Goal: Task Accomplishment & Management: Use online tool/utility

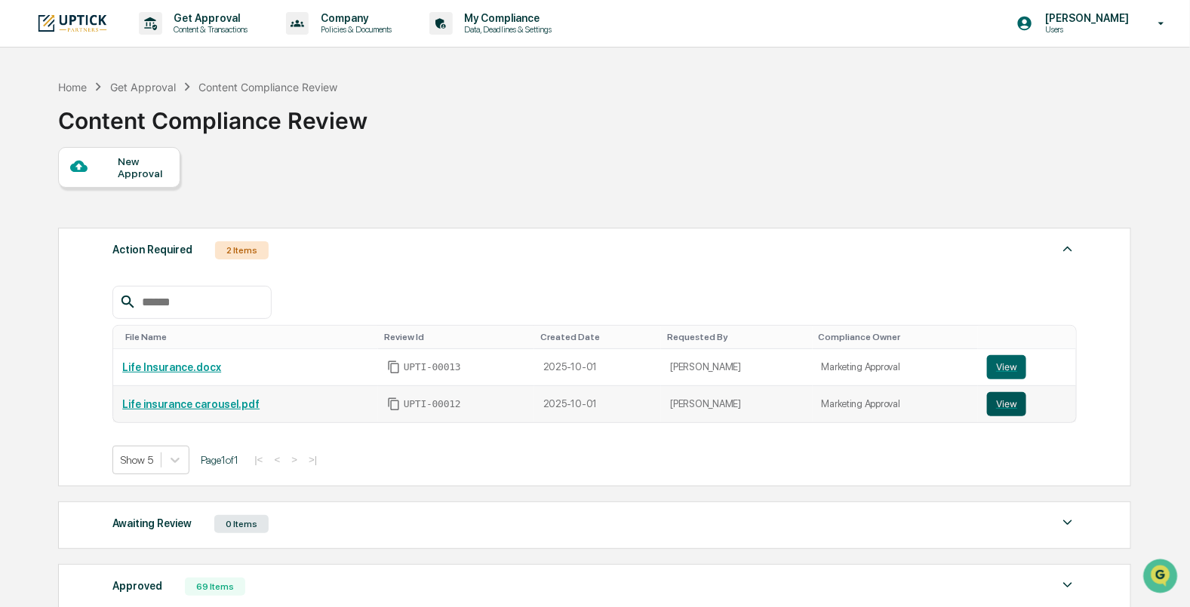
click at [991, 404] on button "View" at bounding box center [1006, 404] width 39 height 24
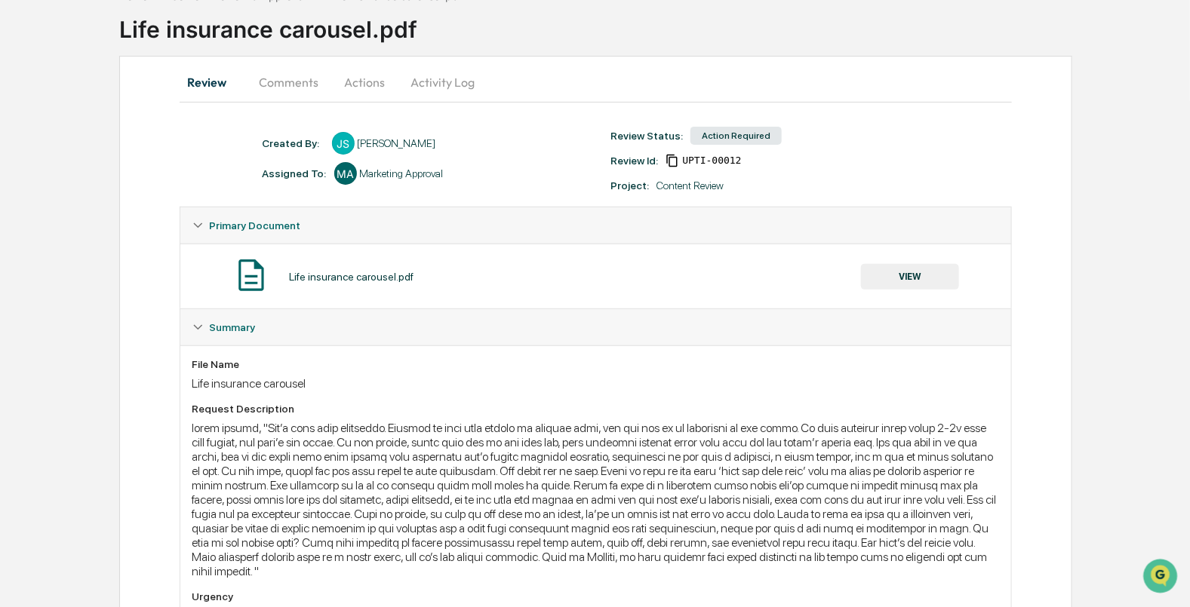
scroll to position [92, 0]
click at [299, 87] on button "Comments" at bounding box center [289, 81] width 84 height 36
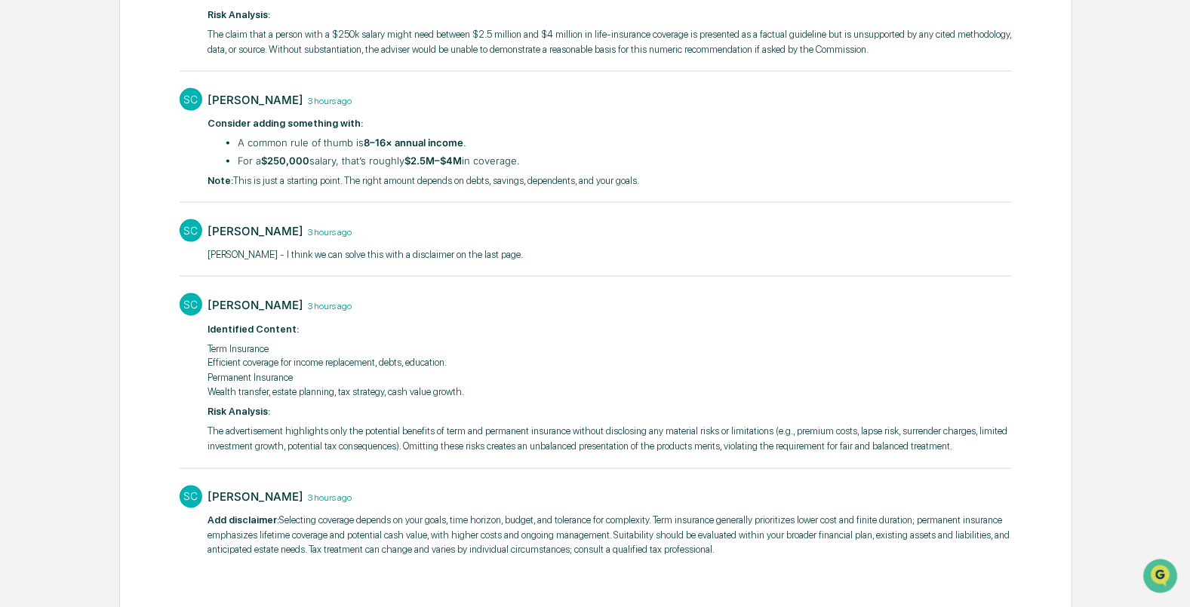
scroll to position [844, 0]
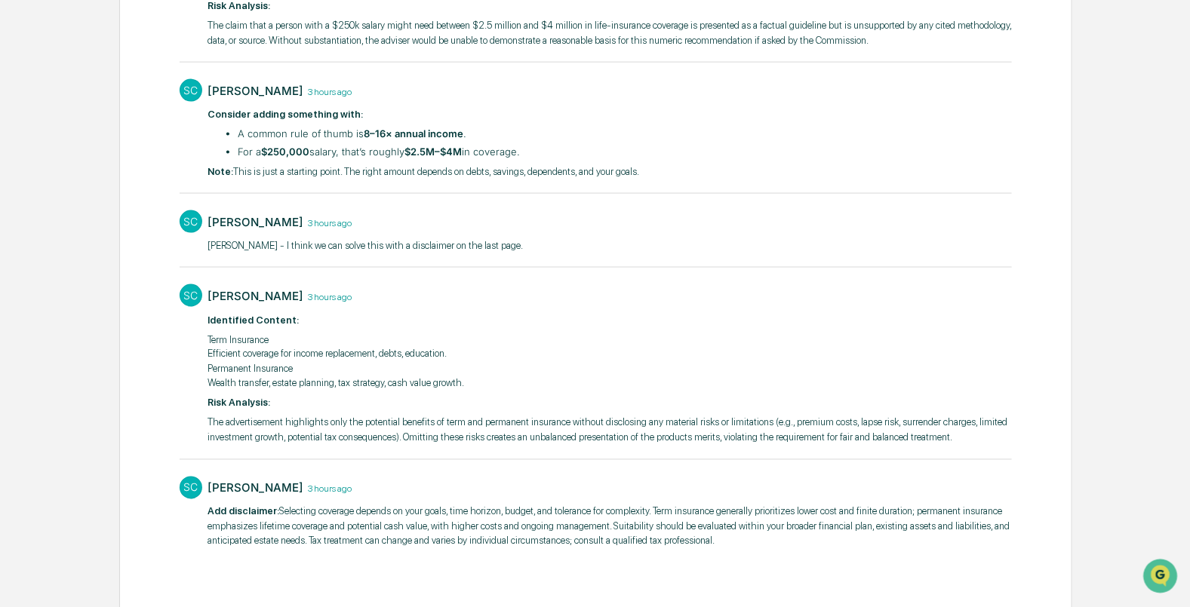
drag, startPoint x: 717, startPoint y: 536, endPoint x: 276, endPoint y: 505, distance: 441.7
click at [276, 505] on p "​Add disclaimer: Selecting coverage depends on your goals, time horizon, budget…" at bounding box center [610, 527] width 804 height 45
copy p "Selecting coverage depends on your goals, time horizon, budget, and tolerance f…"
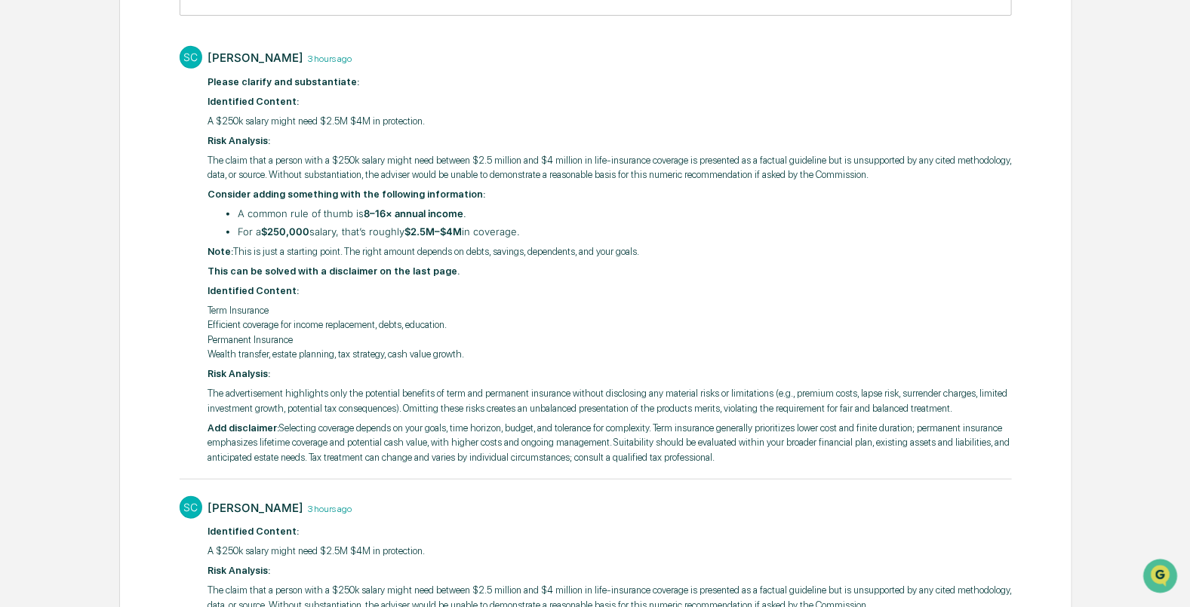
scroll to position [0, 0]
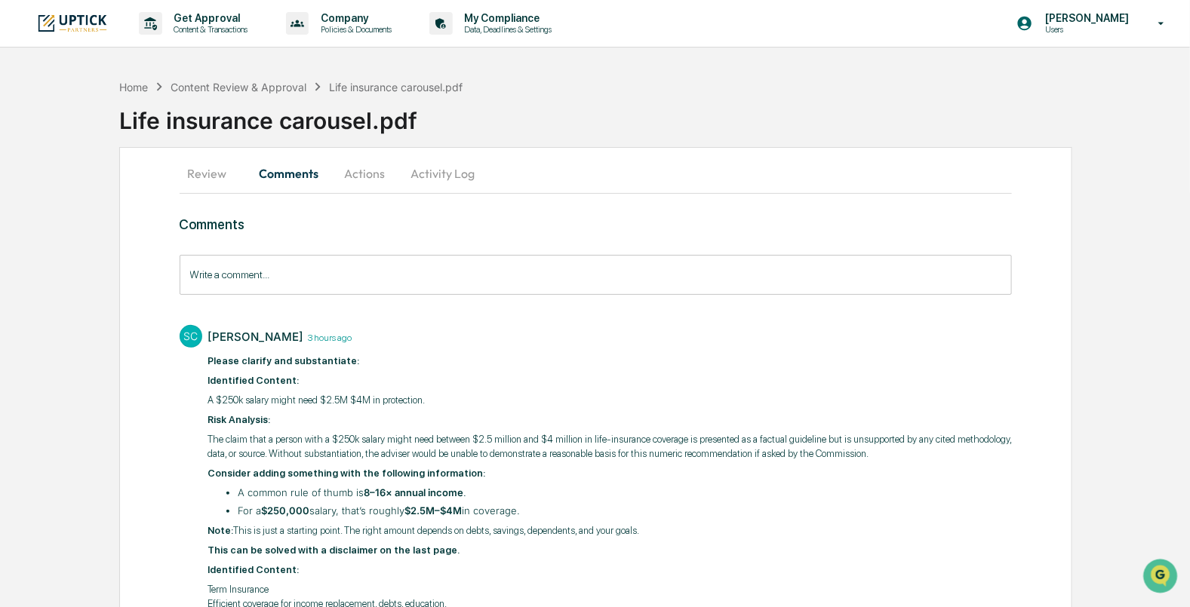
click at [692, 275] on input "Write a comment..." at bounding box center [596, 275] width 833 height 40
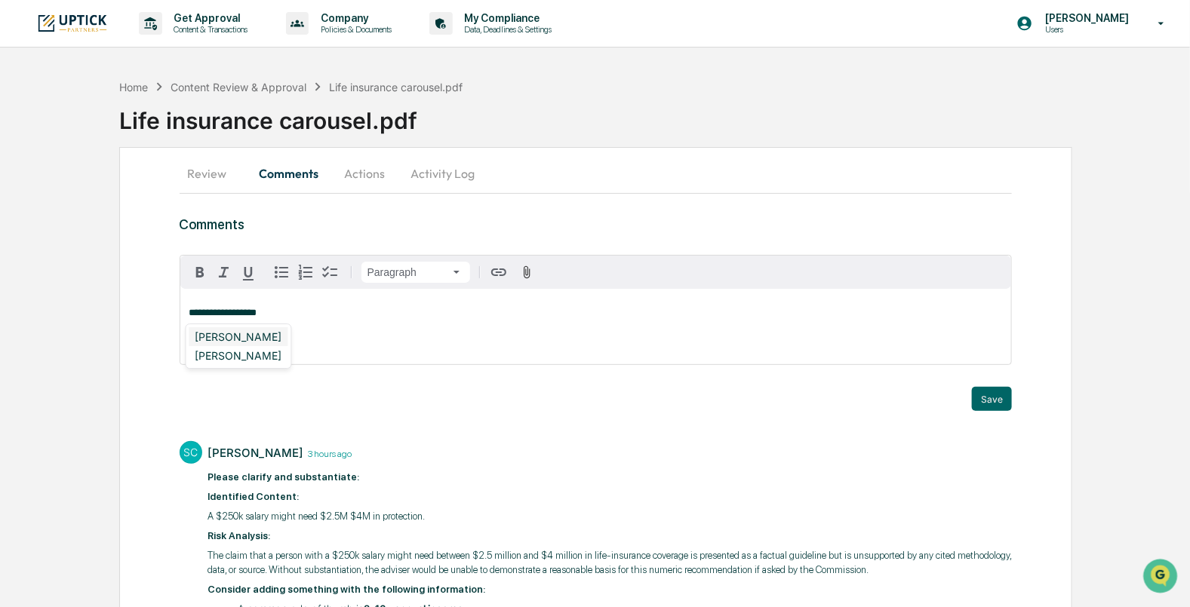
click at [256, 339] on div "Stacie Craddock" at bounding box center [238, 336] width 99 height 19
click at [192, 269] on icon "button" at bounding box center [200, 272] width 18 height 18
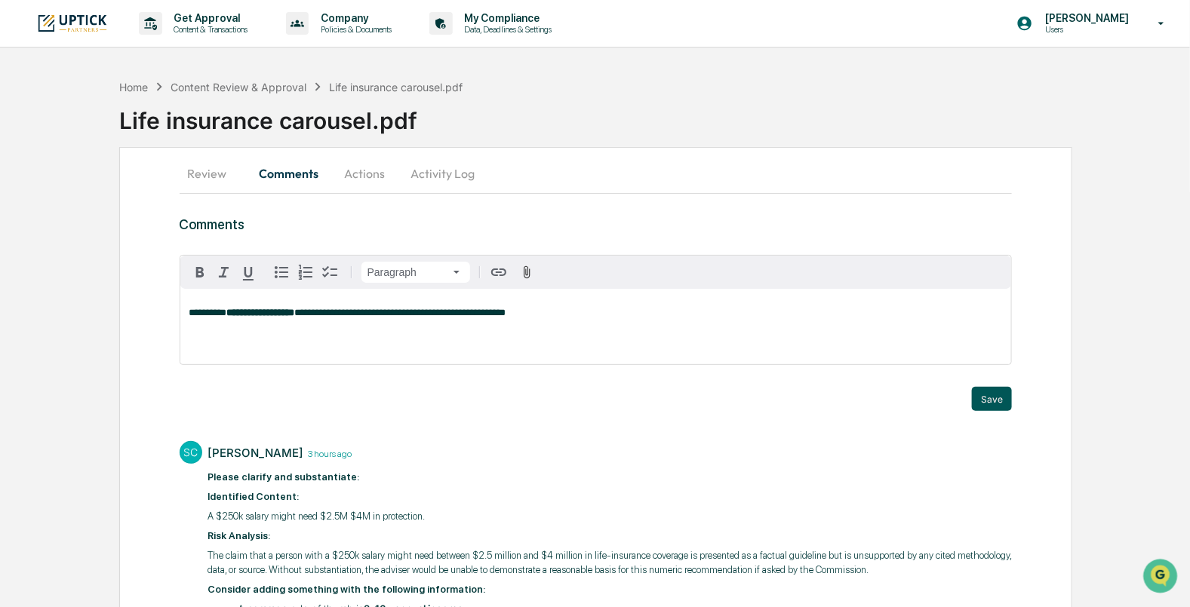
click at [988, 392] on button "Save" at bounding box center [992, 399] width 40 height 24
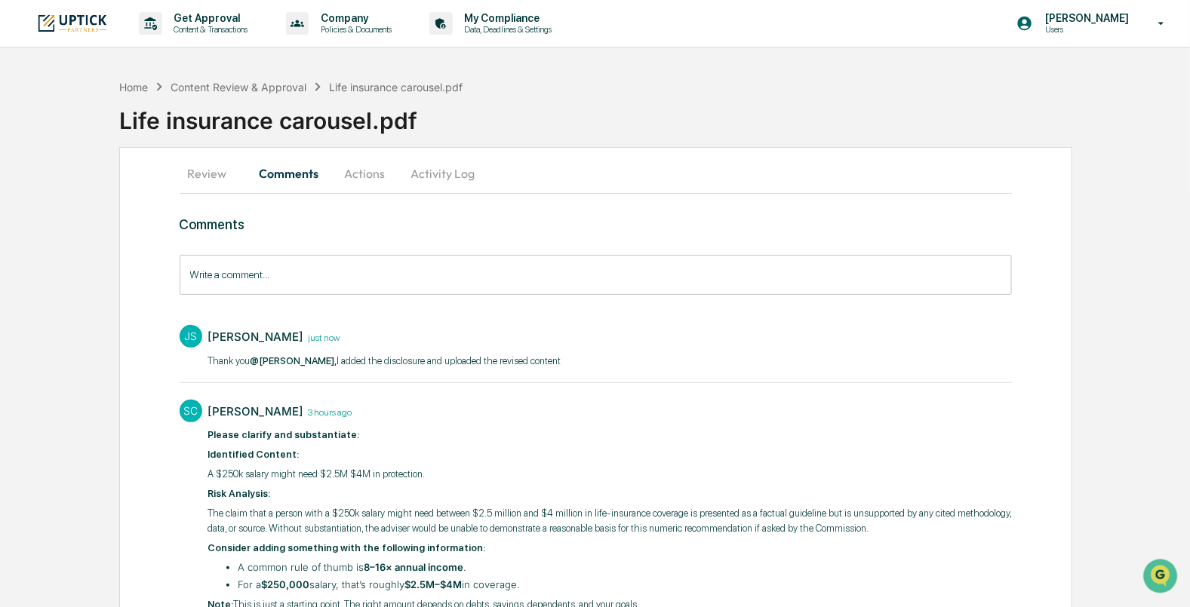
click at [379, 181] on button "Actions" at bounding box center [365, 173] width 68 height 36
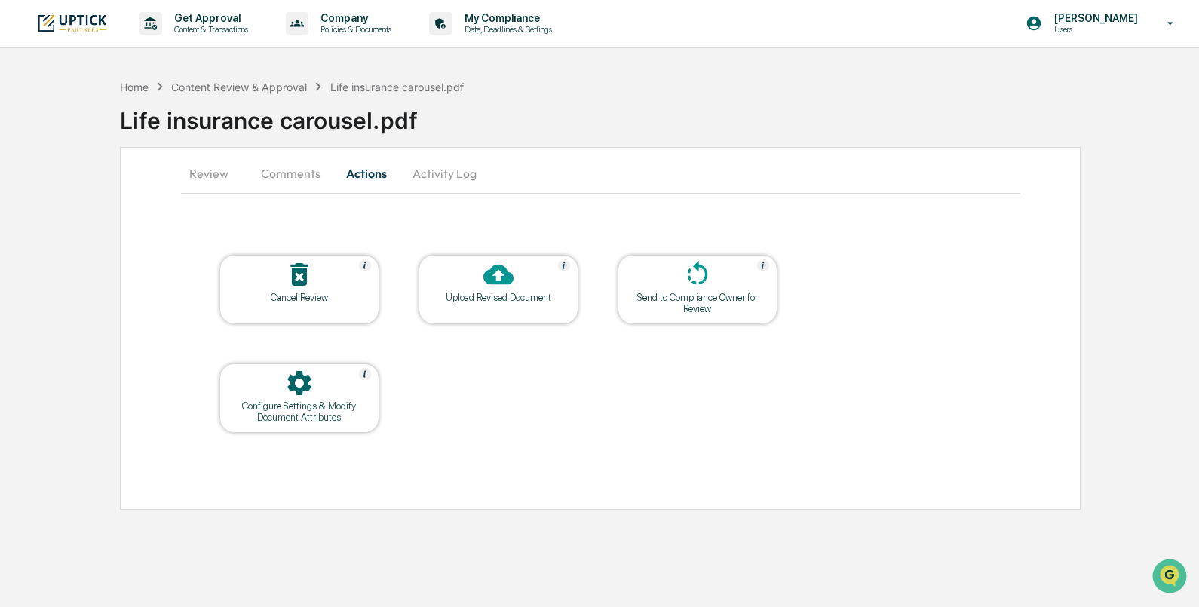
click at [480, 296] on div "Upload Revised Document" at bounding box center [499, 297] width 136 height 11
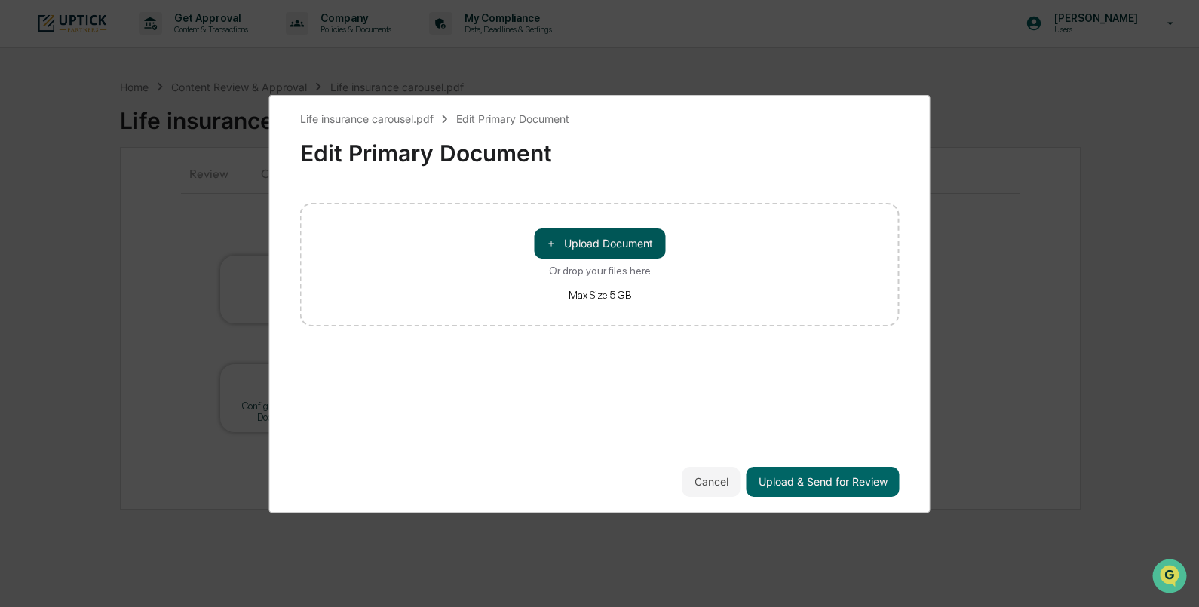
click at [591, 250] on button "＋ Upload Document" at bounding box center [599, 244] width 131 height 30
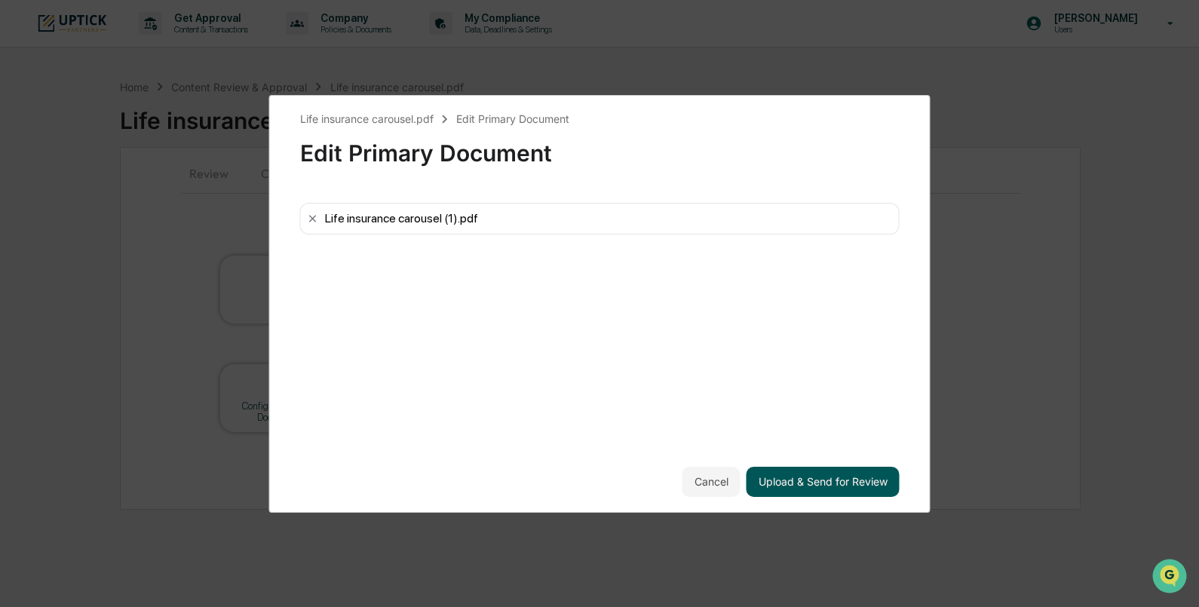
click at [831, 475] on button "Upload & Send for Review" at bounding box center [823, 482] width 153 height 30
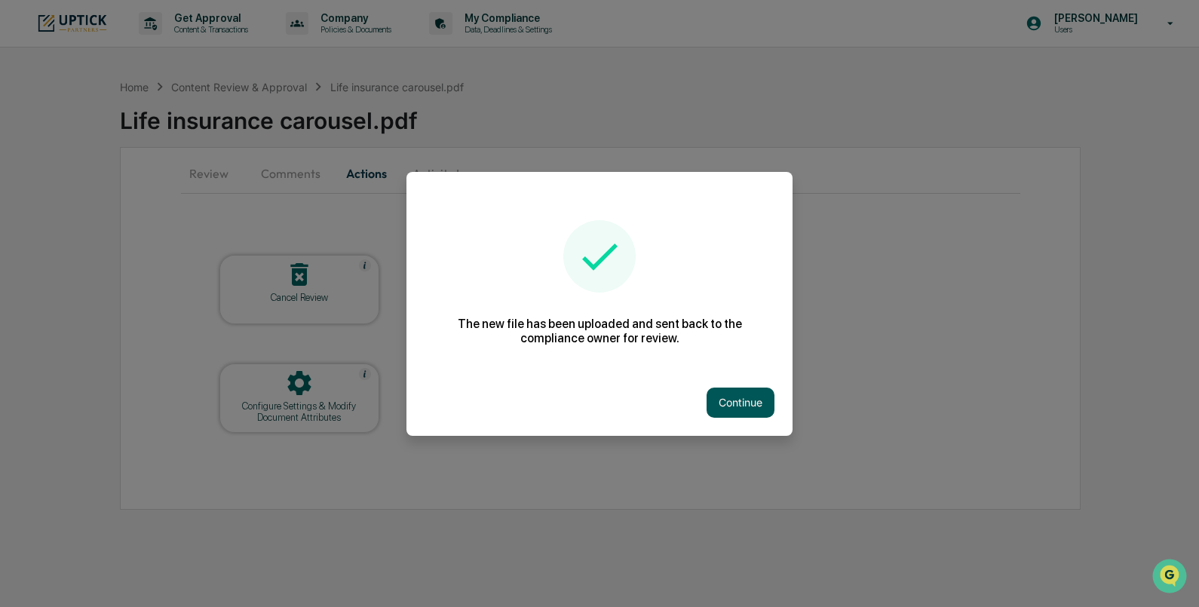
click at [729, 393] on button "Continue" at bounding box center [741, 403] width 68 height 30
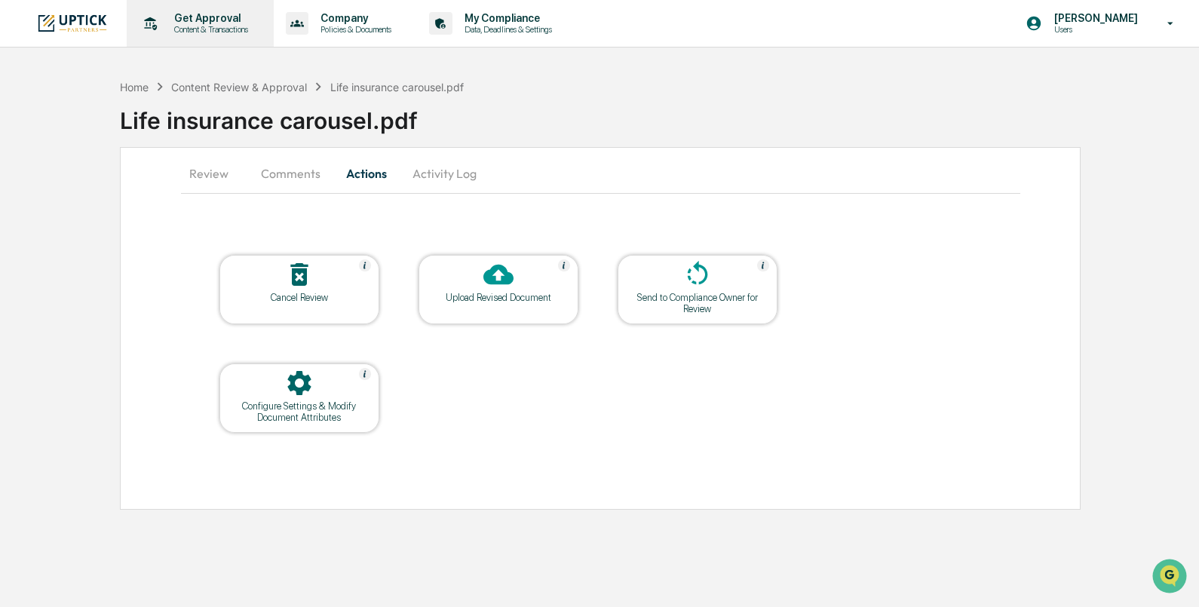
click at [217, 14] on p "Get Approval" at bounding box center [209, 18] width 94 height 12
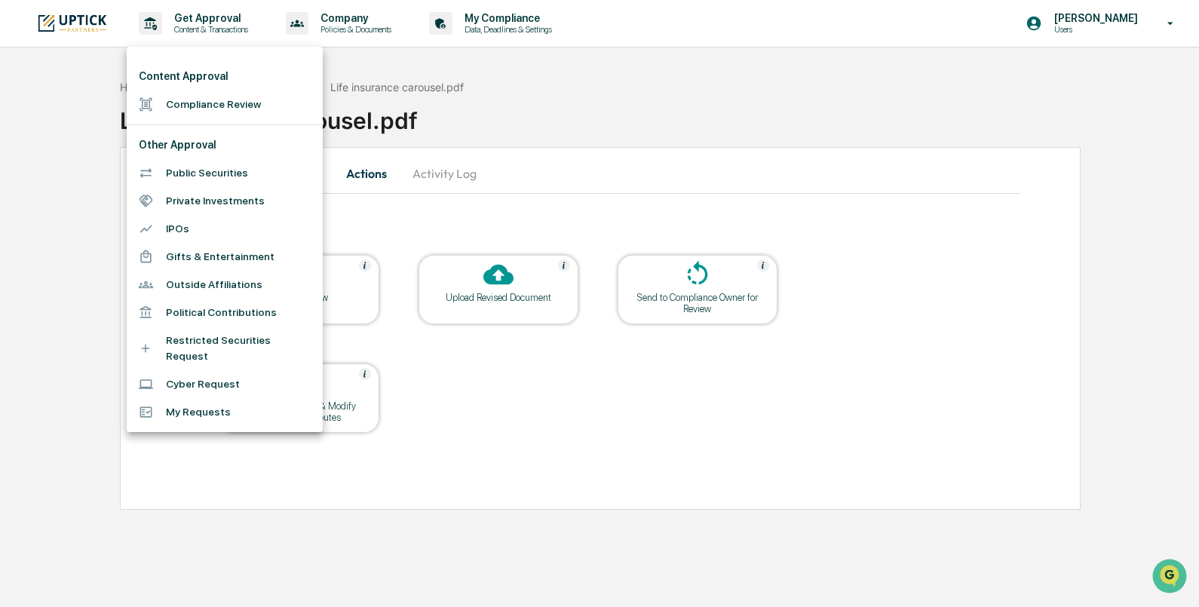
click at [212, 99] on li "Compliance Review" at bounding box center [225, 105] width 196 height 28
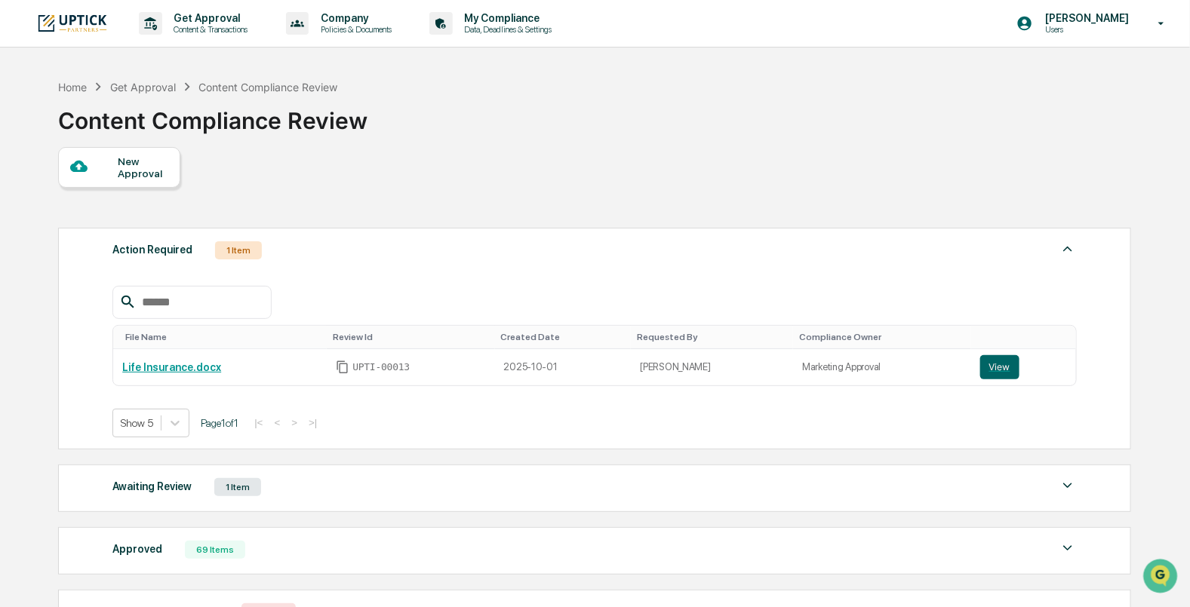
scroll to position [24, 0]
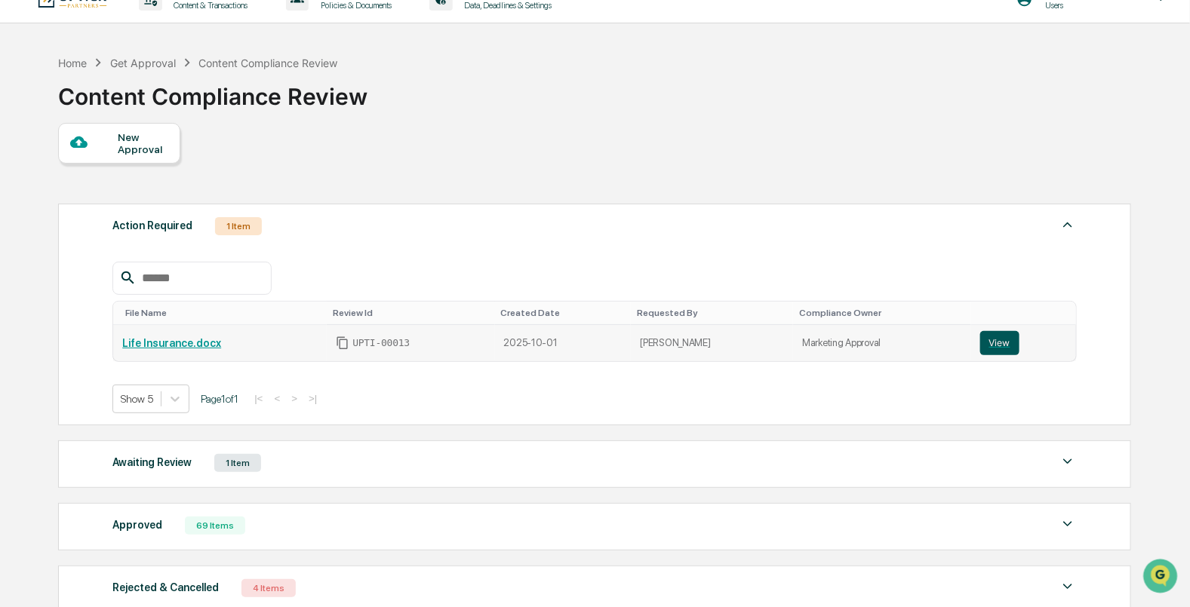
click at [981, 347] on button "View" at bounding box center [999, 343] width 39 height 24
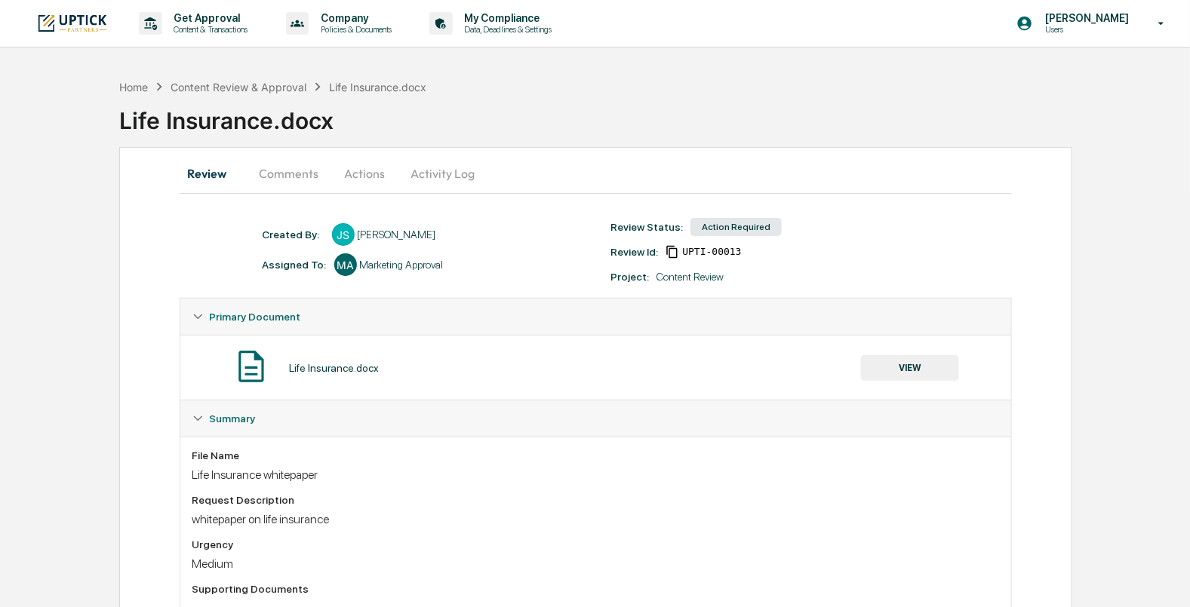
click at [290, 181] on button "Comments" at bounding box center [289, 173] width 84 height 36
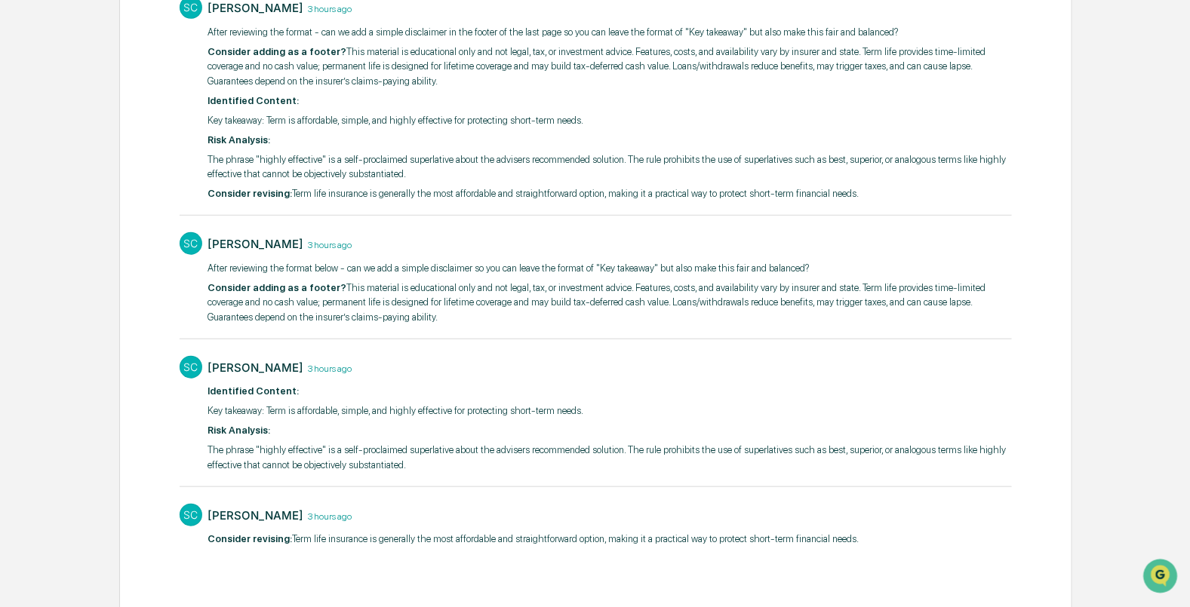
scroll to position [281, 0]
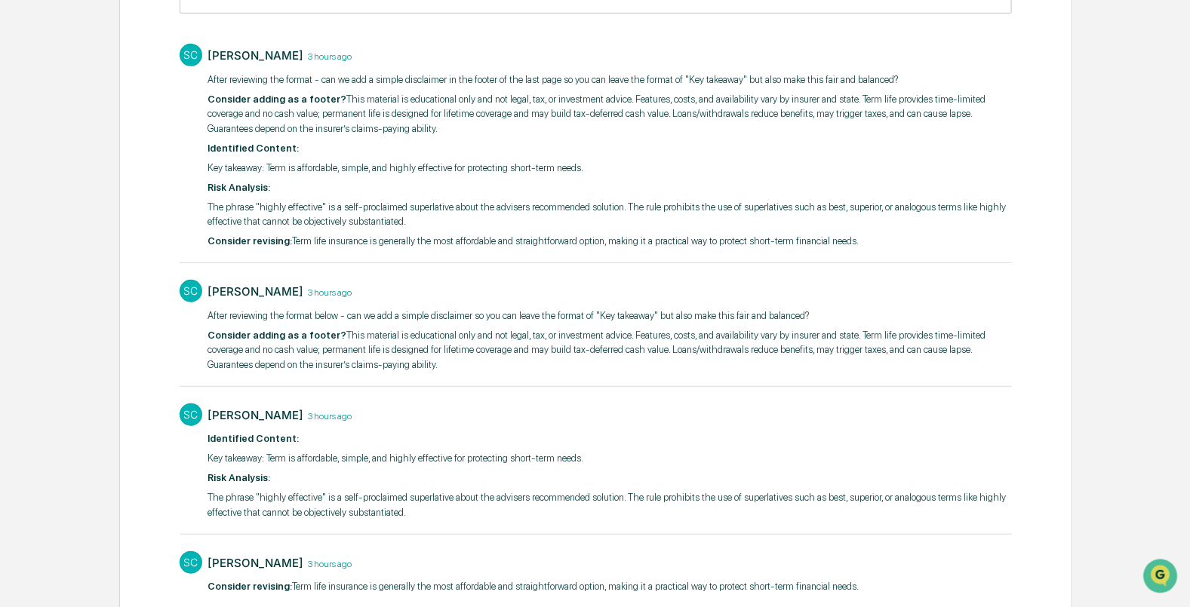
drag, startPoint x: 849, startPoint y: 242, endPoint x: 287, endPoint y: 243, distance: 561.3
click at [287, 243] on p "​Consider revising: Term life insurance is generally the most affordable and st…" at bounding box center [610, 241] width 804 height 15
drag, startPoint x: 359, startPoint y: 124, endPoint x: 336, endPoint y: 93, distance: 39.4
click at [336, 93] on p "Consider adding as a footer? This material is educational only and not legal, t…" at bounding box center [610, 114] width 804 height 45
copy p "This material is educational only and not legal, tax, or investment advice. Fea…"
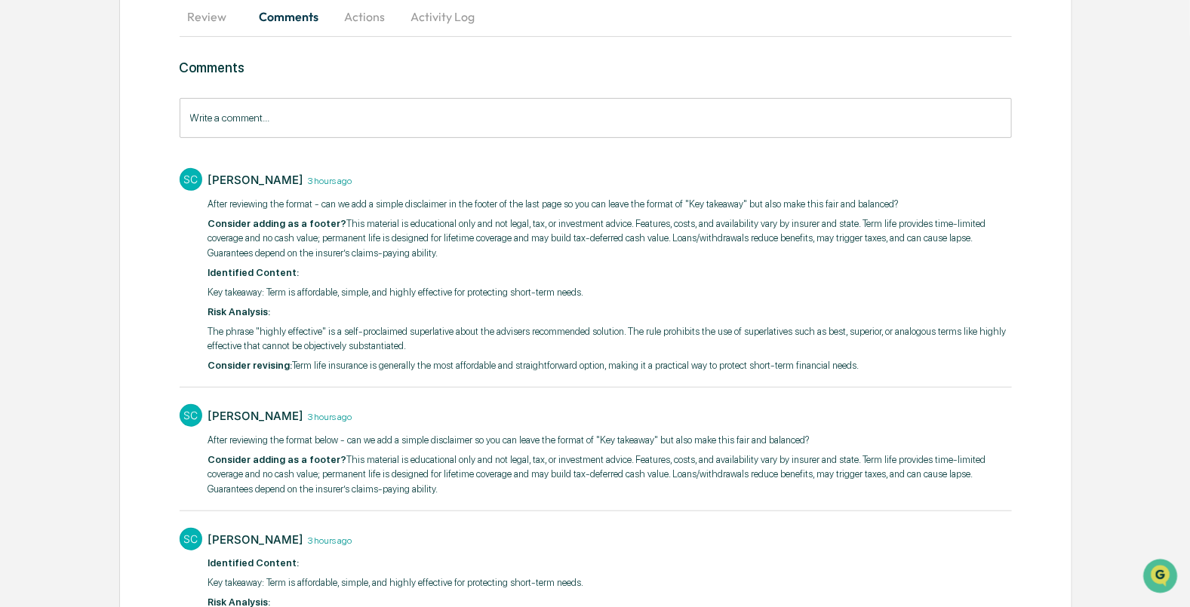
scroll to position [158, 0]
click at [491, 125] on input "Write a comment..." at bounding box center [596, 117] width 833 height 40
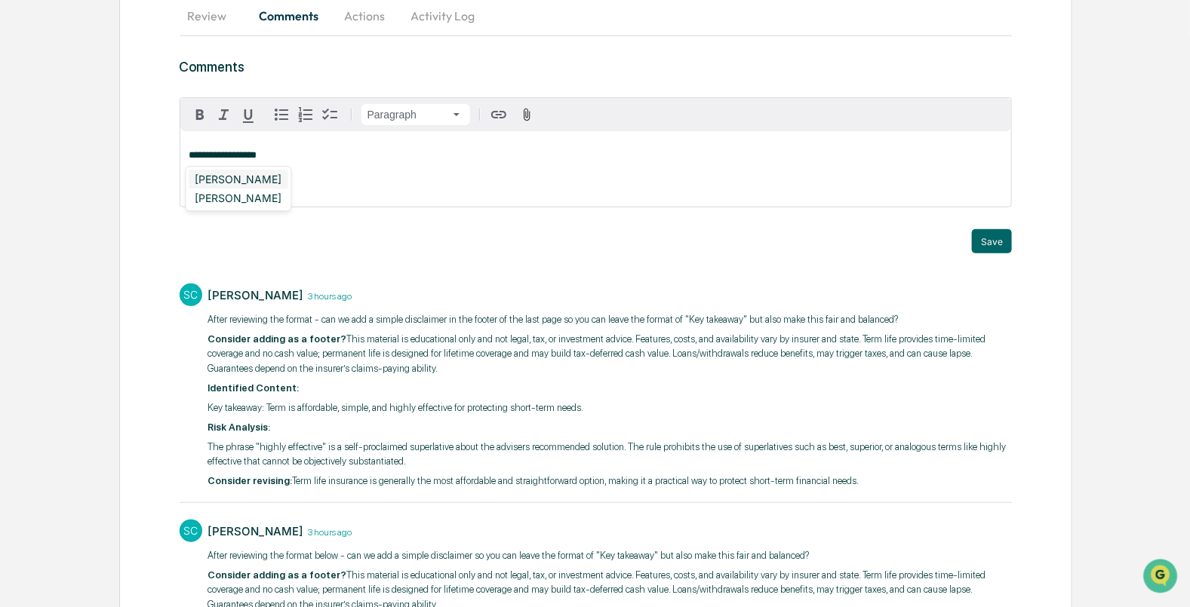
click at [272, 176] on div "Stacie Craddock" at bounding box center [238, 179] width 99 height 19
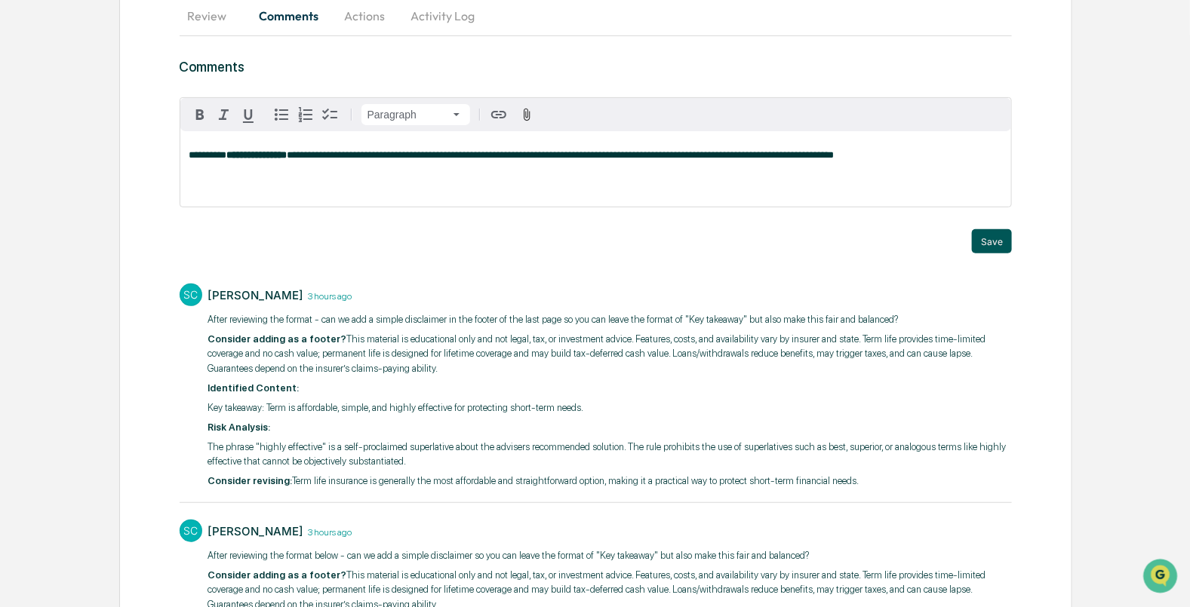
click at [973, 237] on button "Save" at bounding box center [992, 241] width 40 height 24
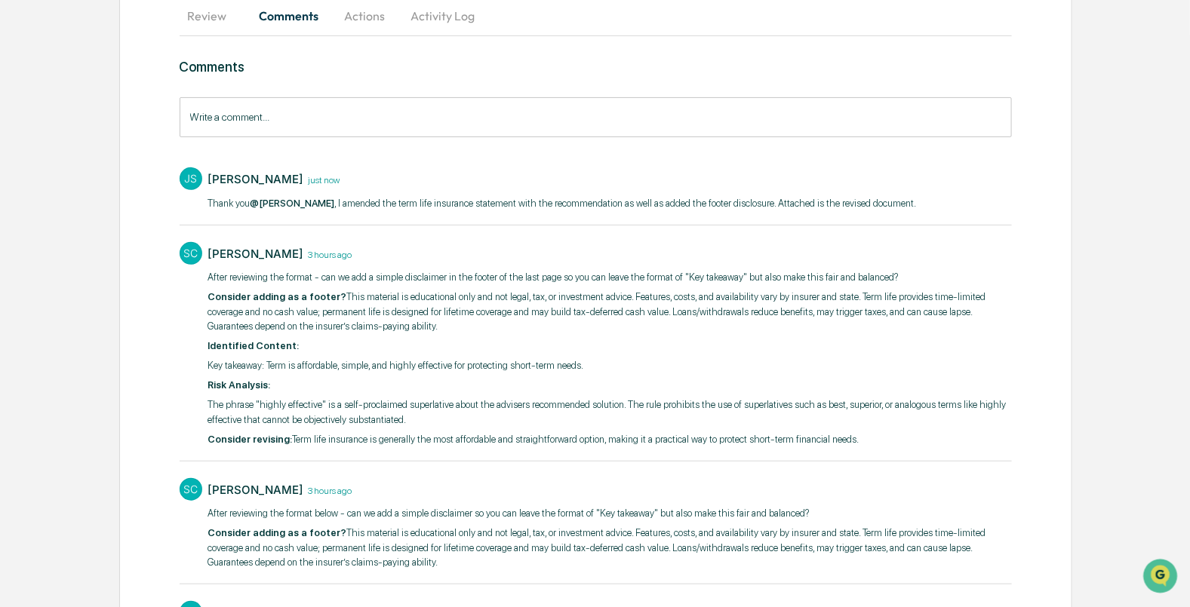
click at [367, 18] on button "Actions" at bounding box center [365, 16] width 68 height 36
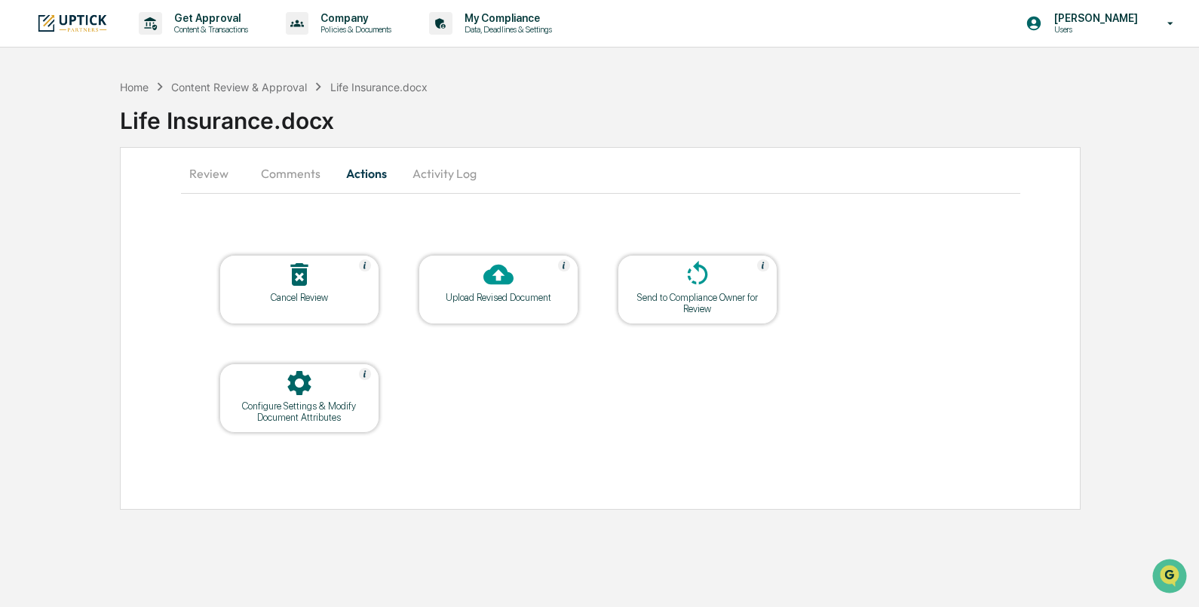
click at [499, 272] on icon at bounding box center [499, 275] width 30 height 30
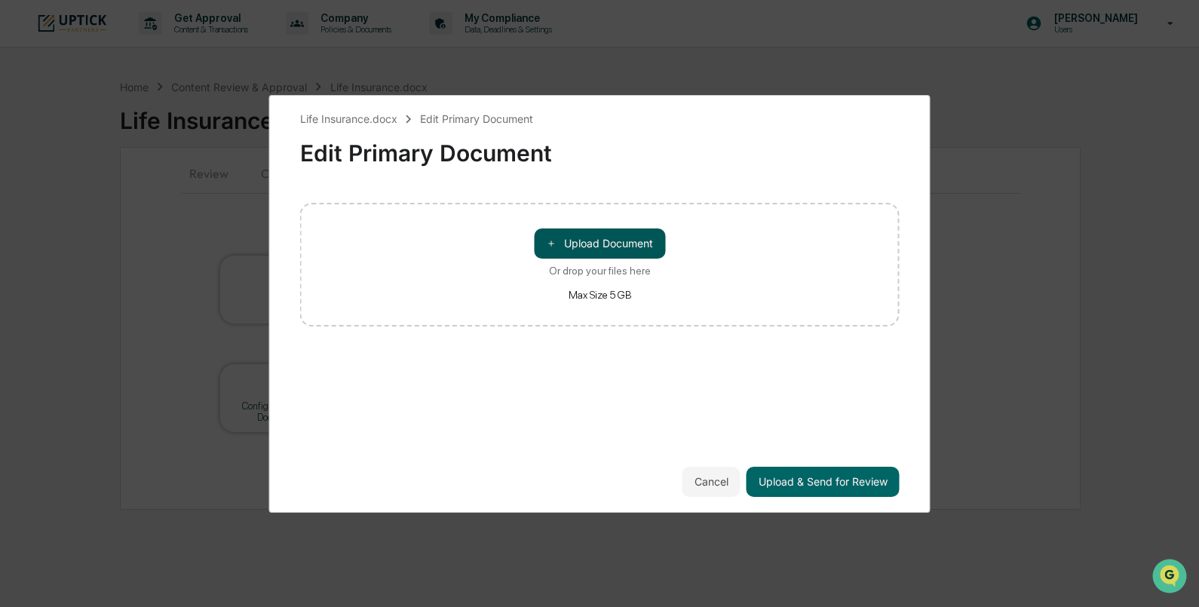
click at [554, 247] on span "＋" at bounding box center [551, 243] width 11 height 14
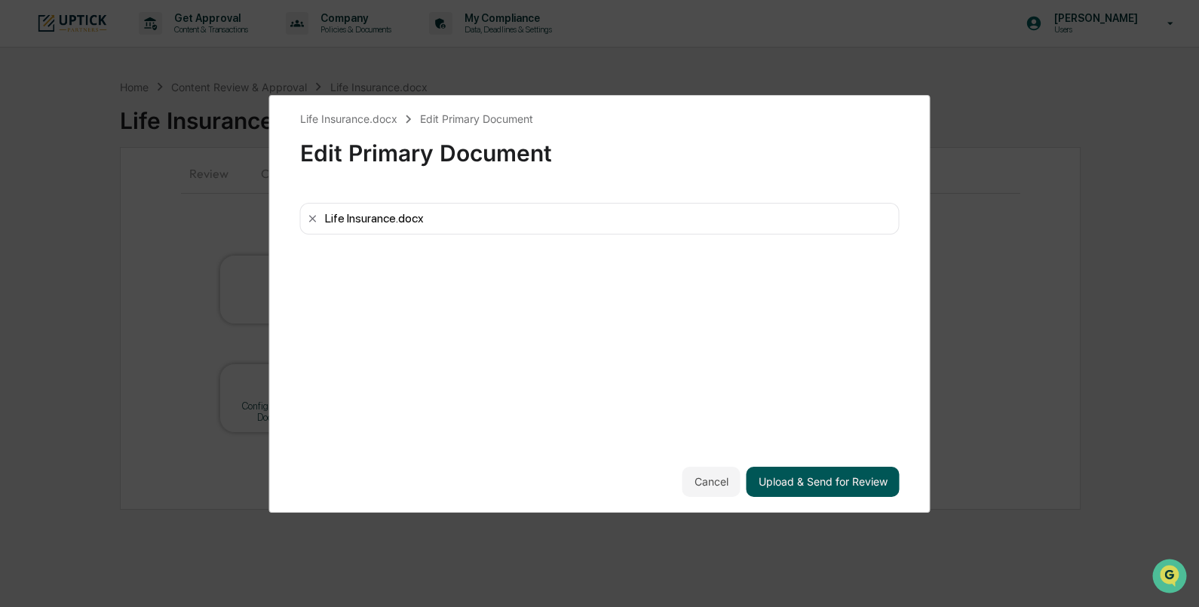
click at [799, 475] on button "Upload & Send for Review" at bounding box center [823, 482] width 153 height 30
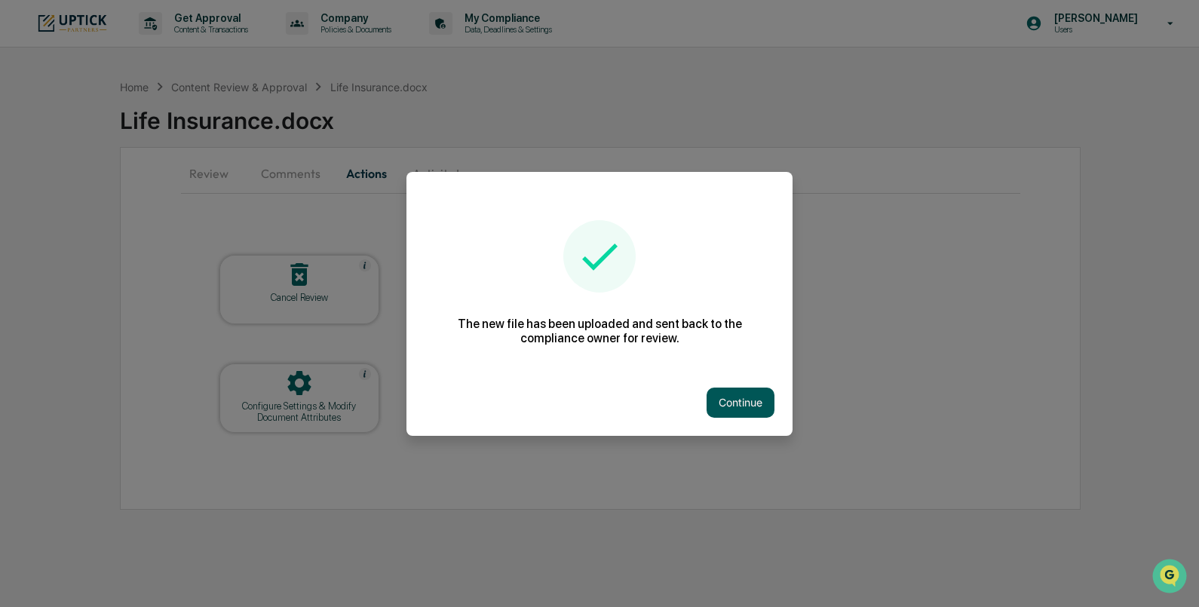
click at [728, 392] on button "Continue" at bounding box center [741, 403] width 68 height 30
